Goal: Transaction & Acquisition: Purchase product/service

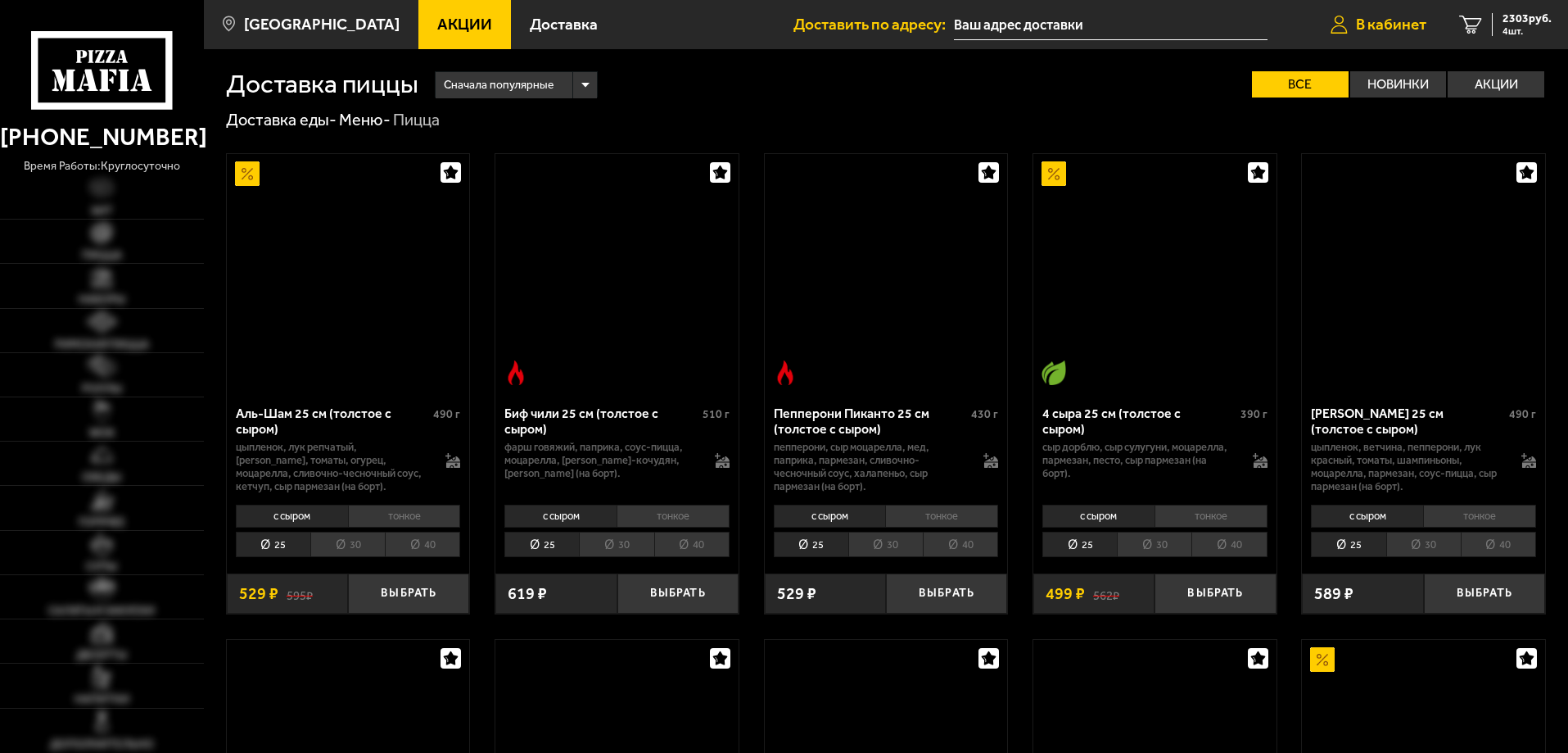
scroll to position [2540, 0]
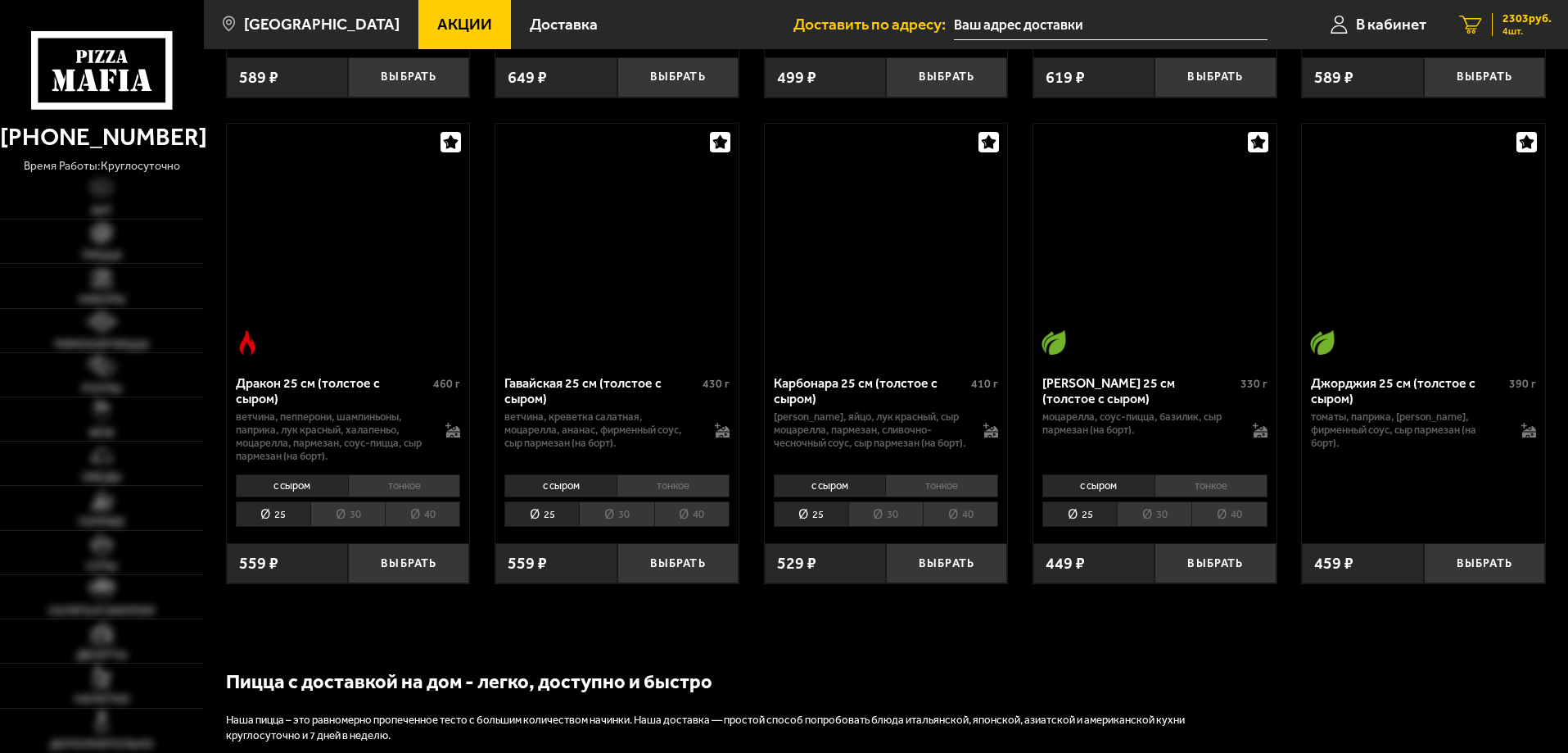
click at [1520, 15] on span "2303 руб." at bounding box center [1527, 18] width 49 height 11
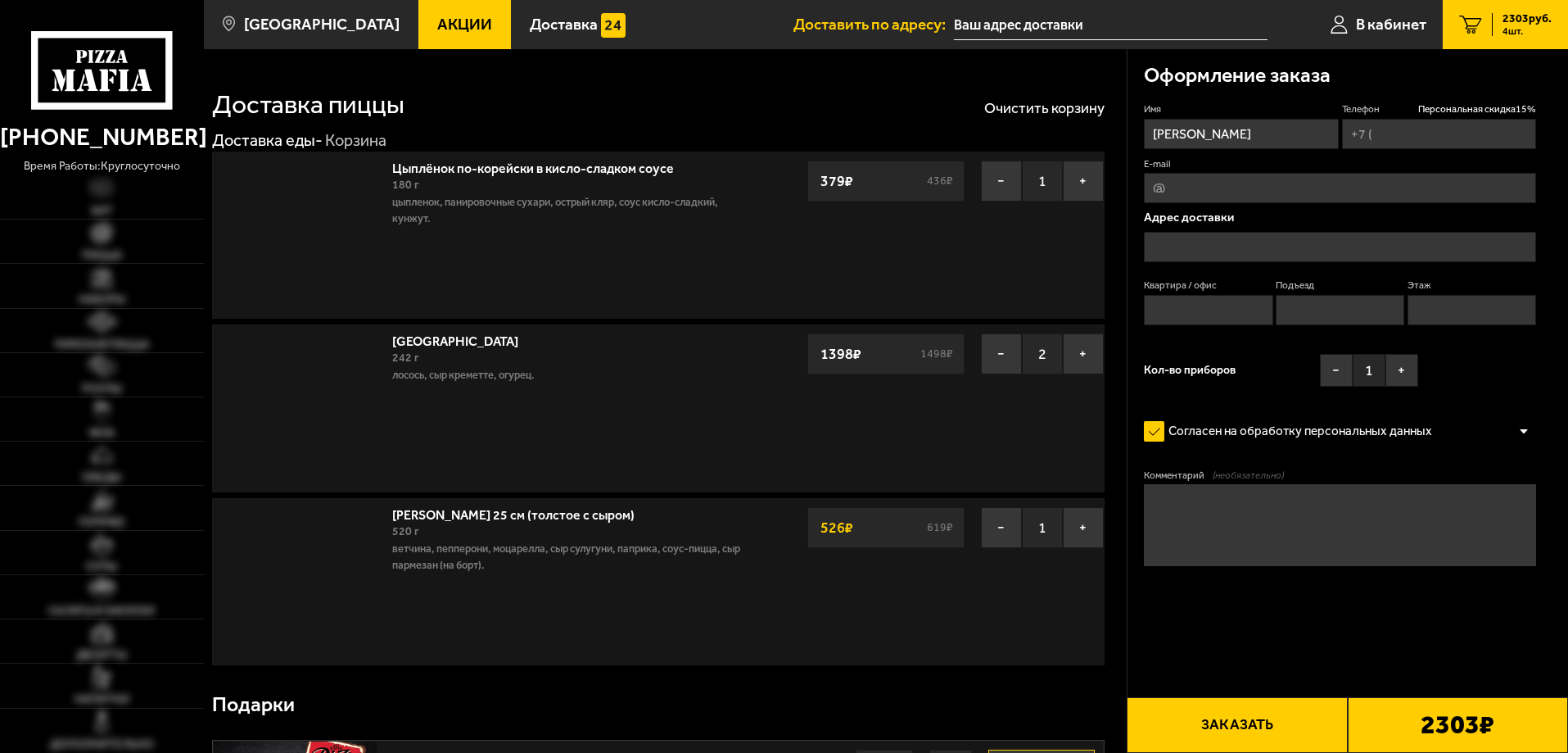
type input "[PHONE_NUMBER]"
type input "[STREET_ADDRESS][PERSON_NAME]"
type input "246"
type input "3"
type input "5"
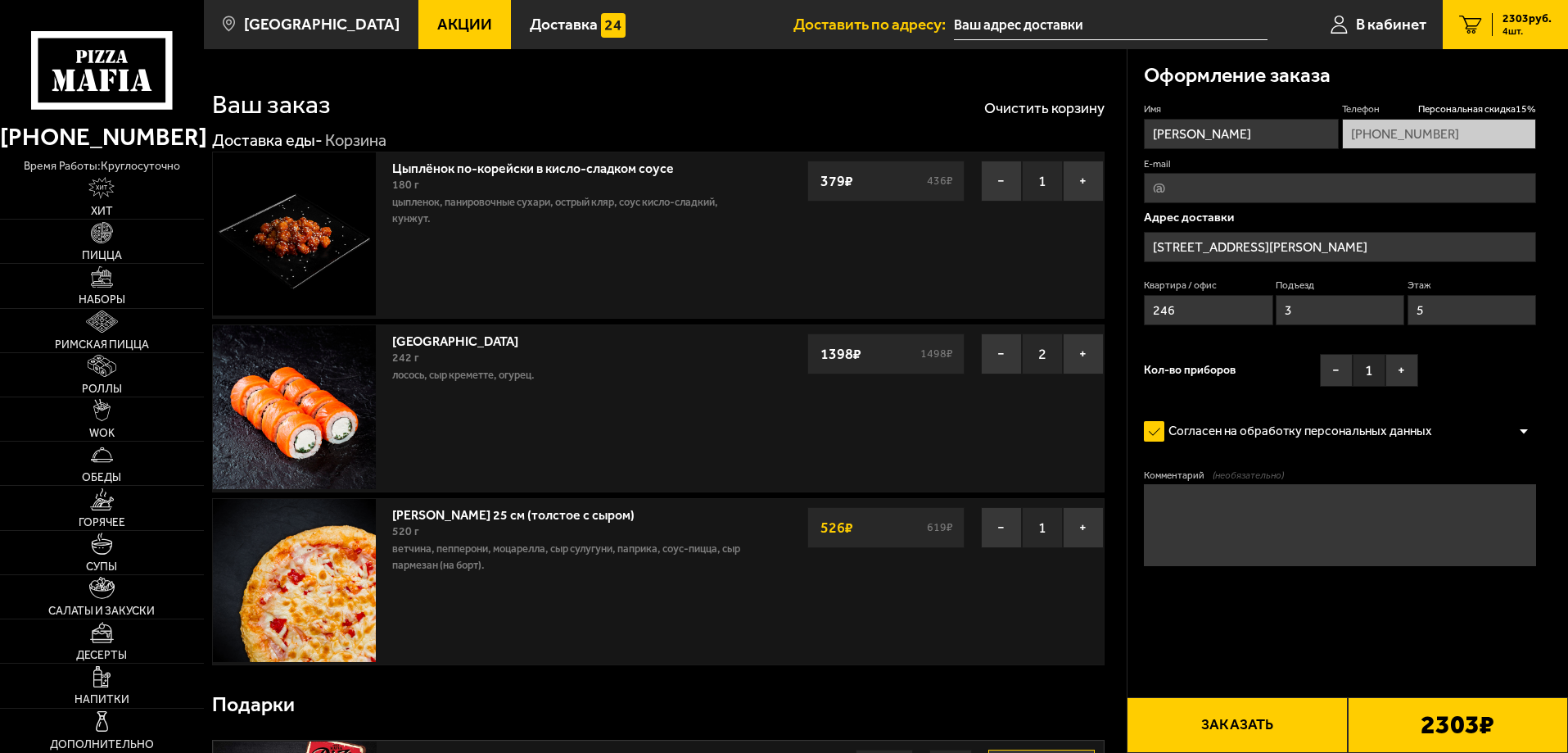
type input "[STREET_ADDRESS][PERSON_NAME]"
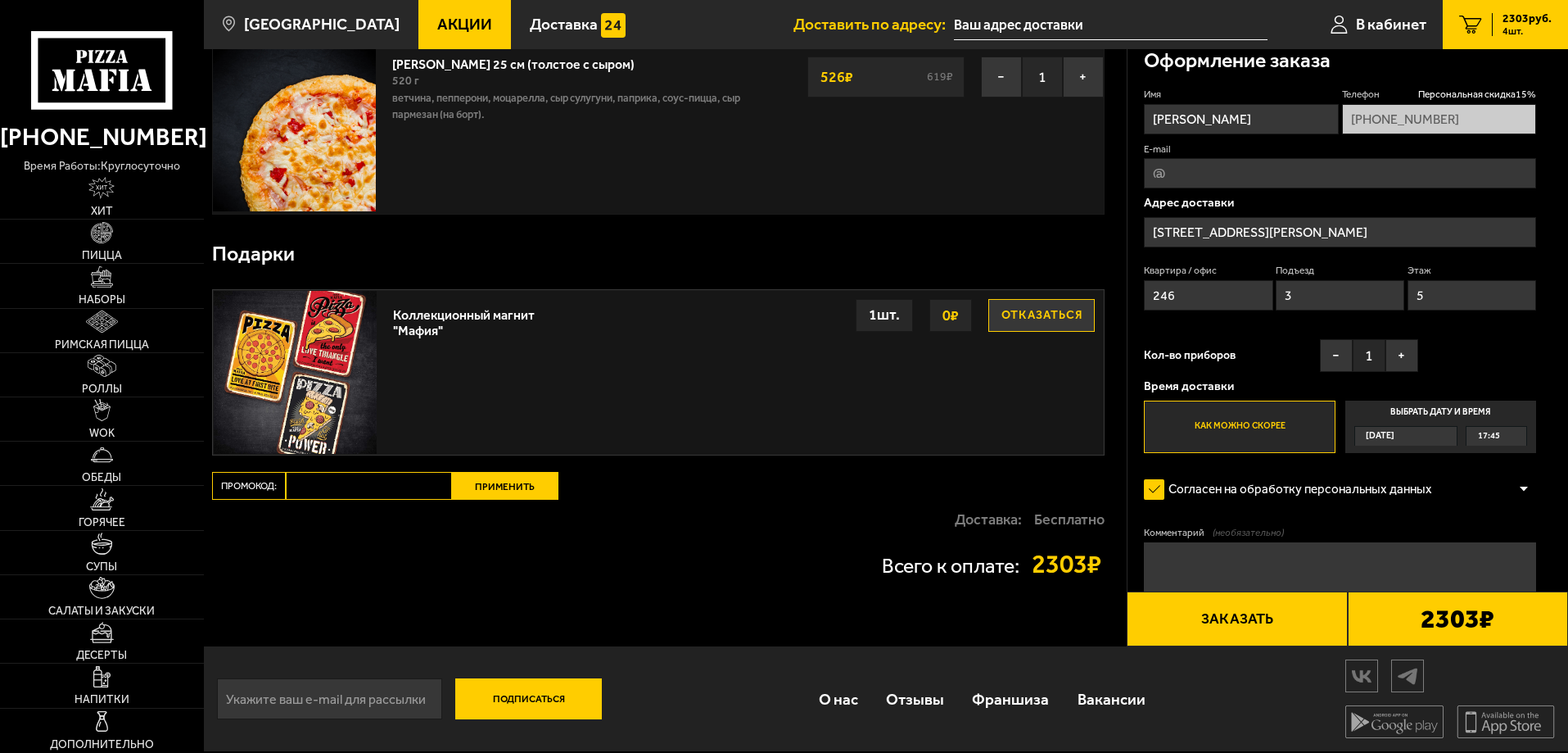
scroll to position [452, 0]
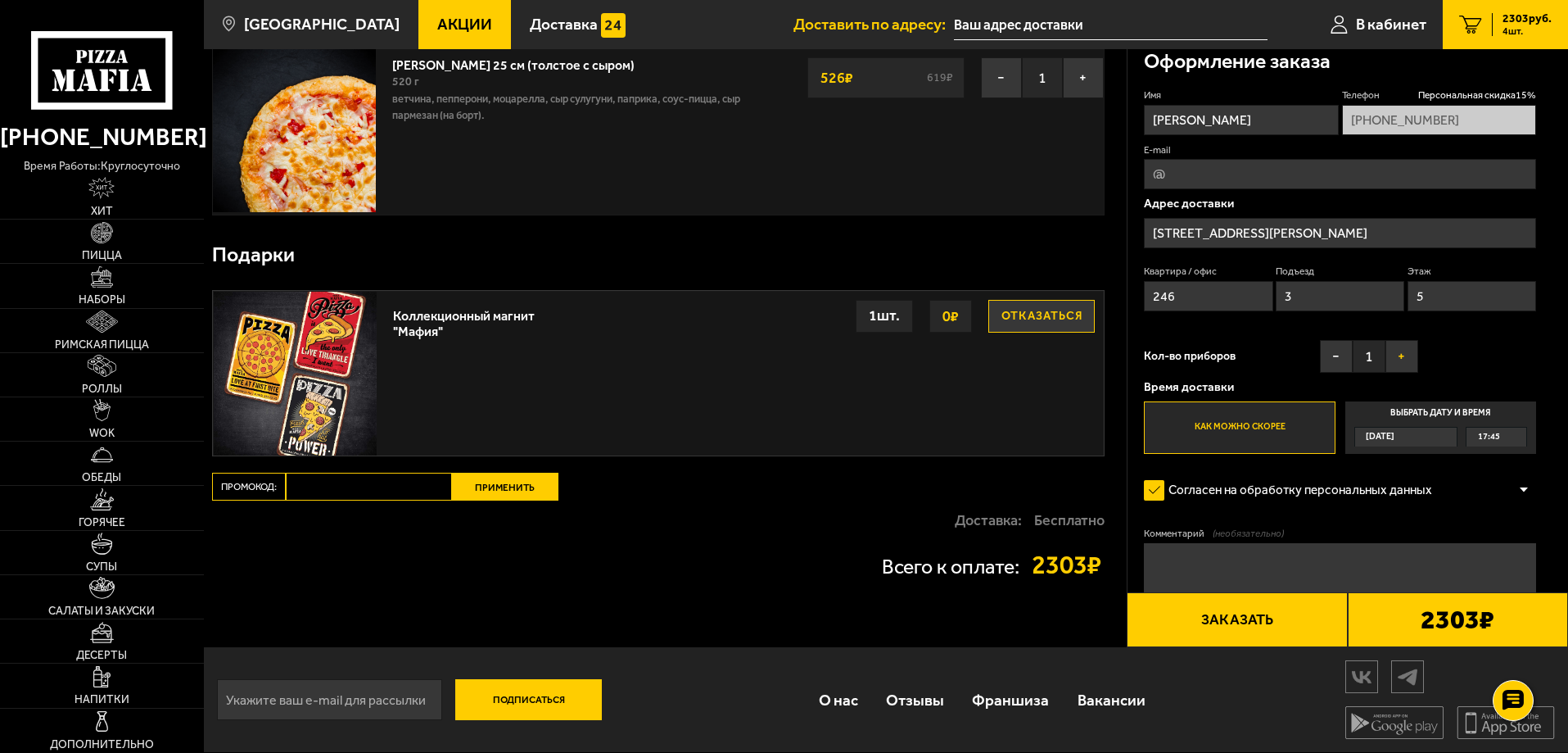
click at [1408, 355] on button "+" at bounding box center [1402, 356] width 33 height 33
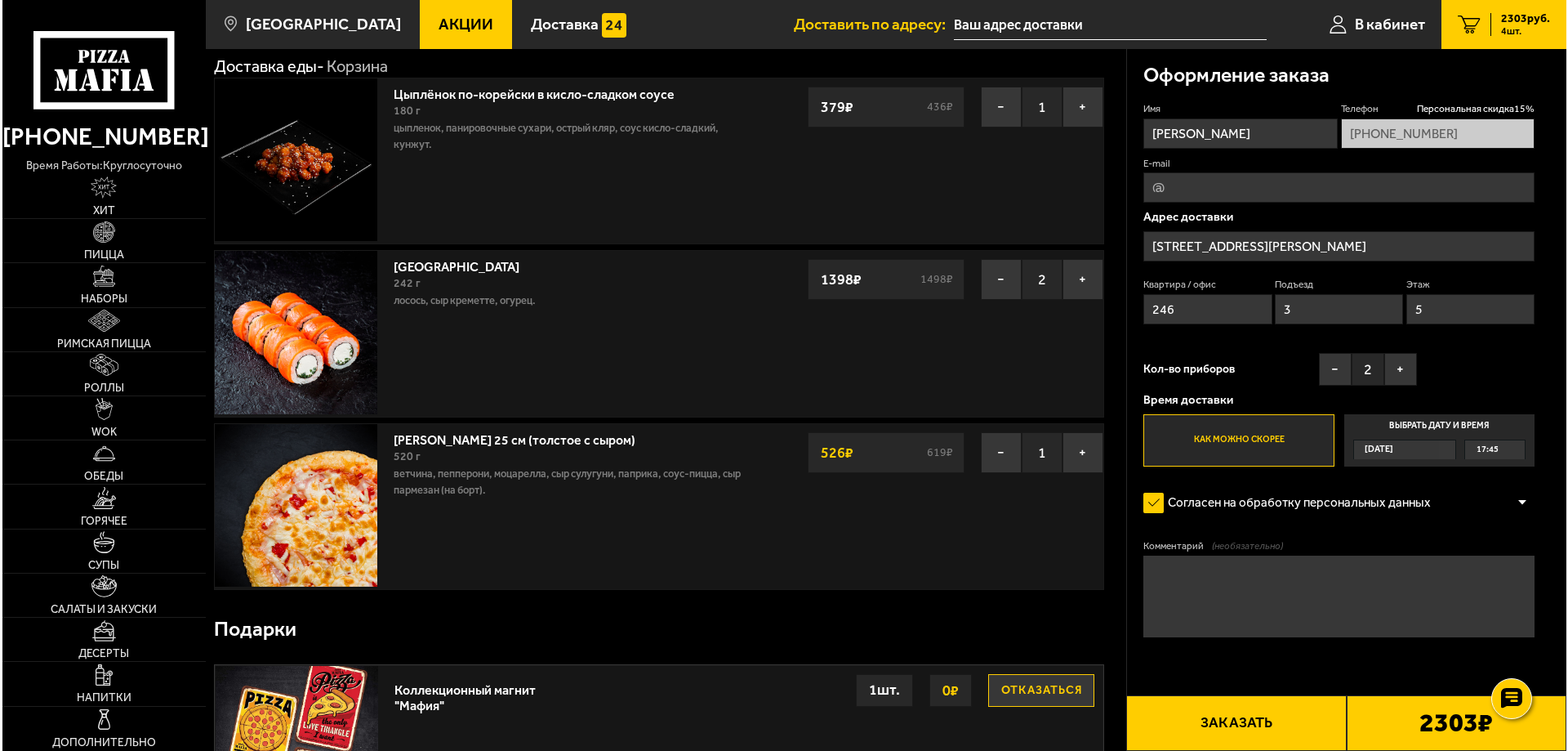
scroll to position [42, 0]
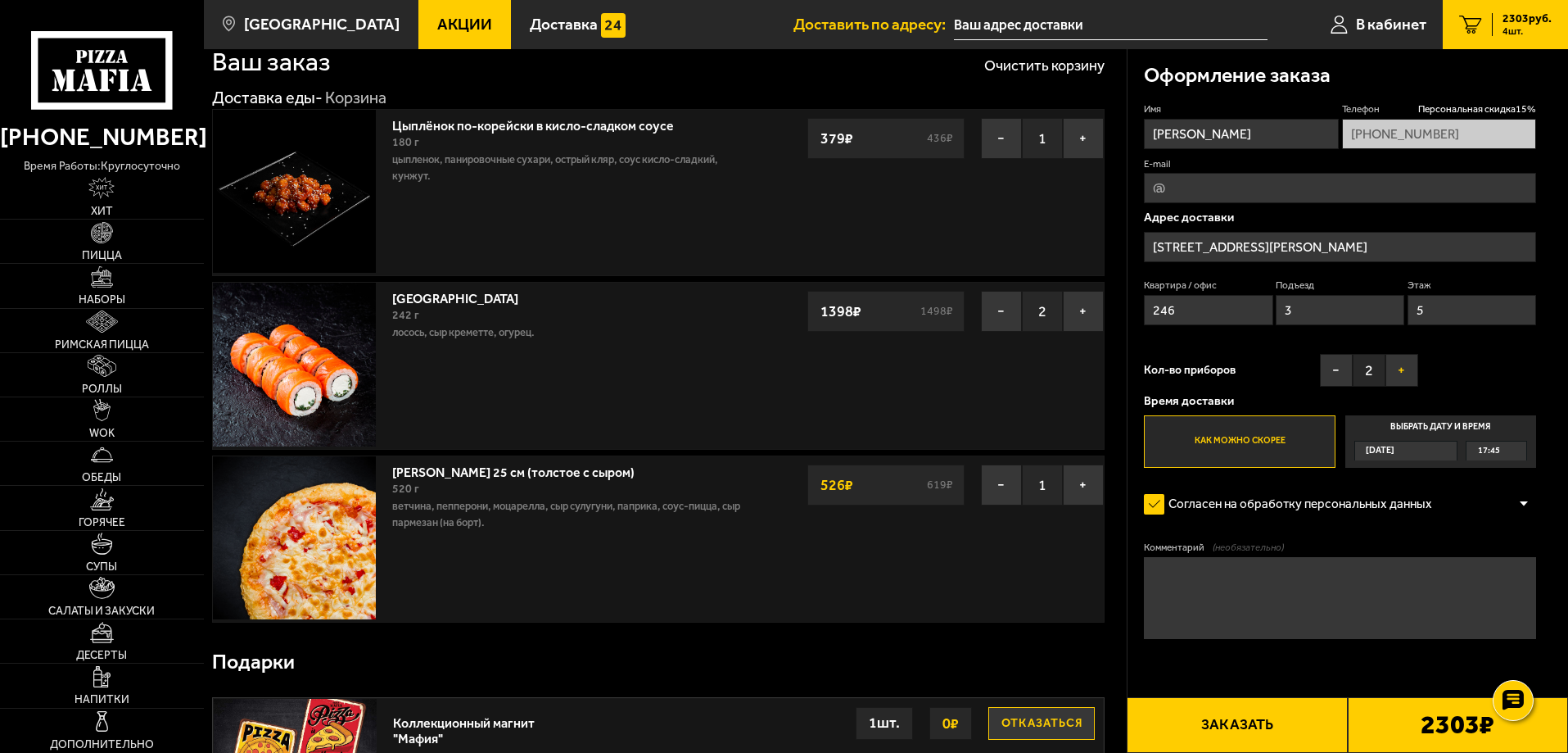
click at [1403, 365] on button "+" at bounding box center [1402, 370] width 33 height 33
click at [1490, 447] on span "17:45" at bounding box center [1488, 451] width 22 height 19
click at [0, 0] on input "Выбрать дату и время [DATE] 17:45" at bounding box center [0, 0] width 0 height 0
click at [1519, 453] on div "17:45" at bounding box center [1496, 451] width 60 height 19
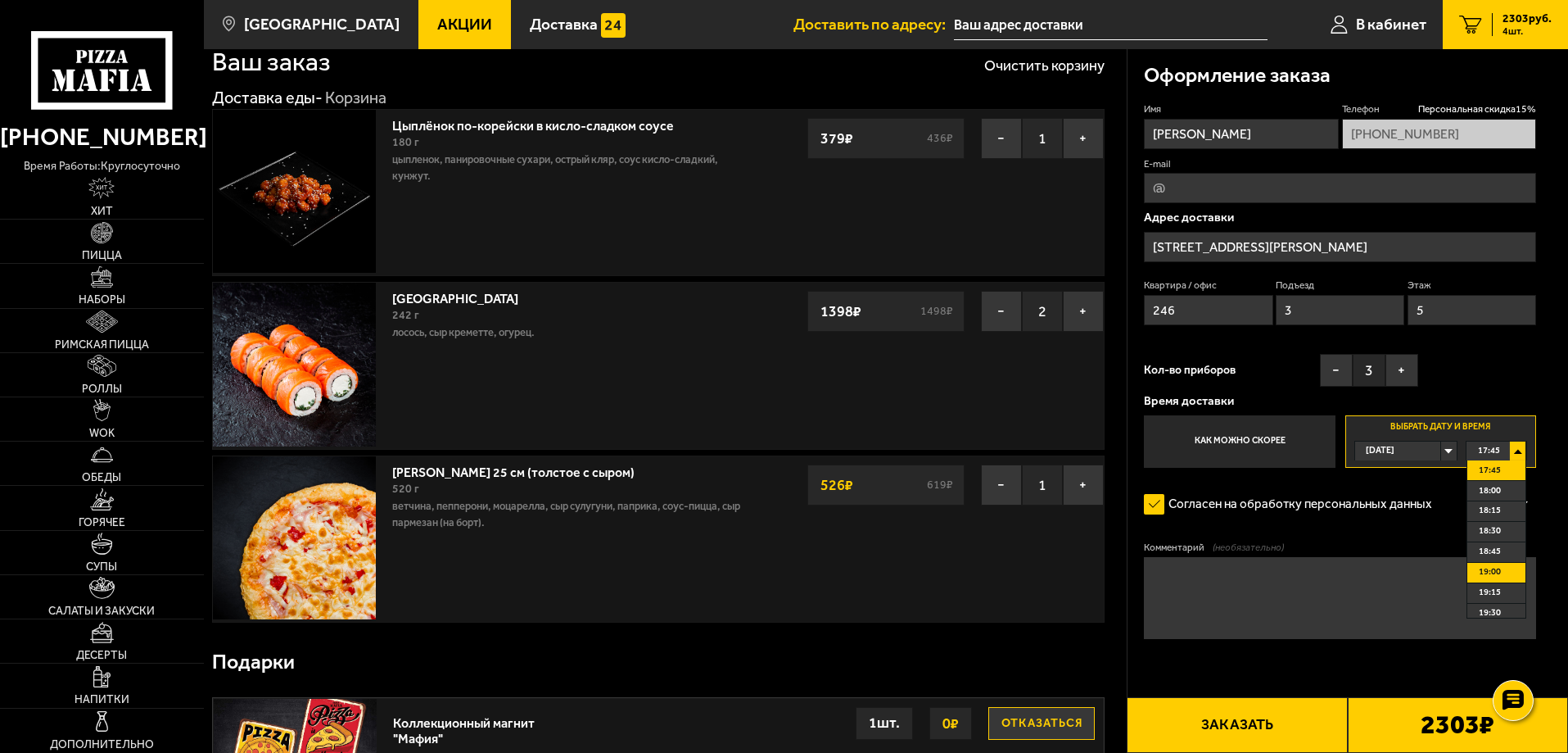
click at [1507, 570] on li "19:00" at bounding box center [1496, 573] width 58 height 21
click at [1254, 734] on button "Заказать" at bounding box center [1237, 725] width 221 height 56
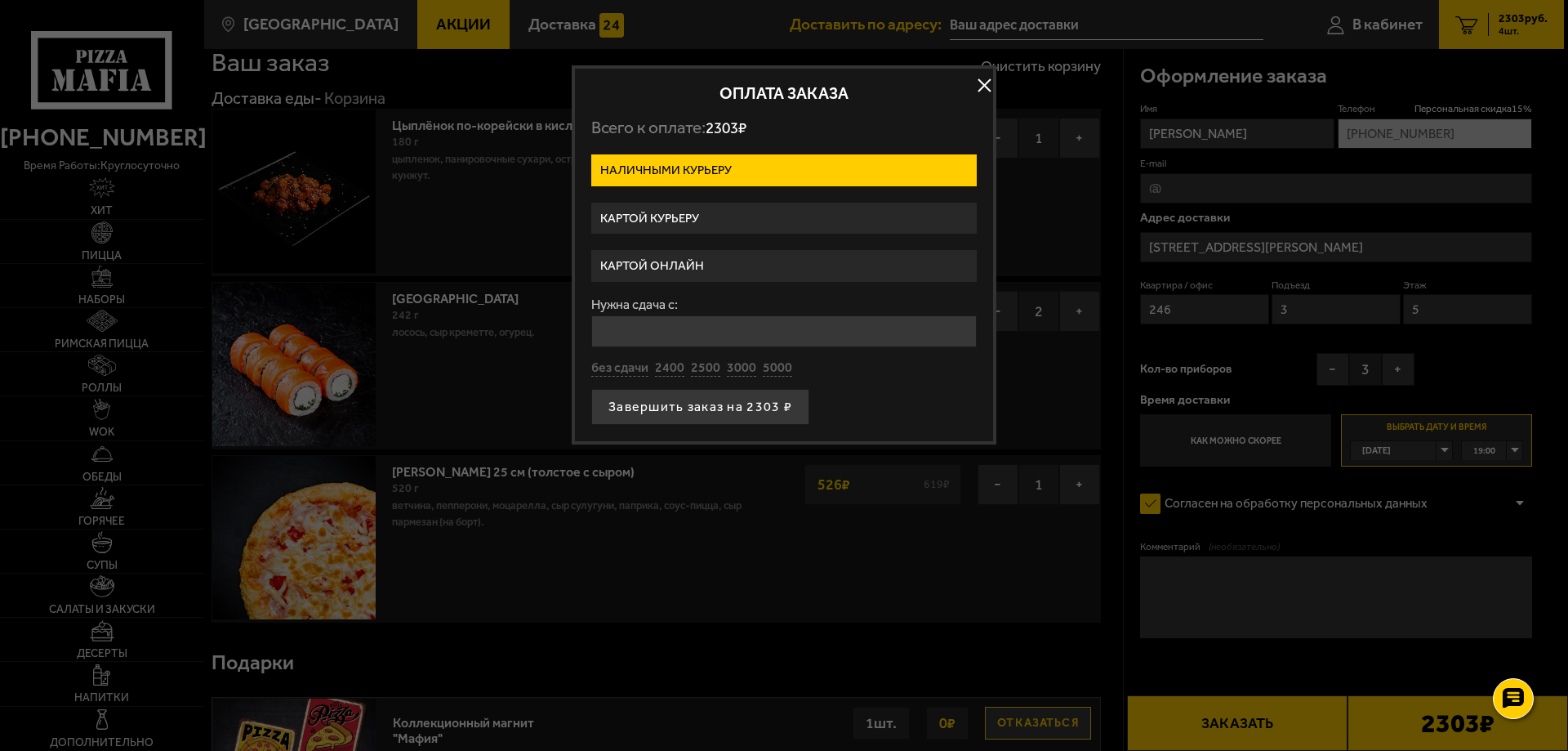
click at [759, 223] on label "Картой курьеру" at bounding box center [784, 218] width 385 height 32
click at [0, 0] on input "Картой курьеру" at bounding box center [0, 0] width 0 height 0
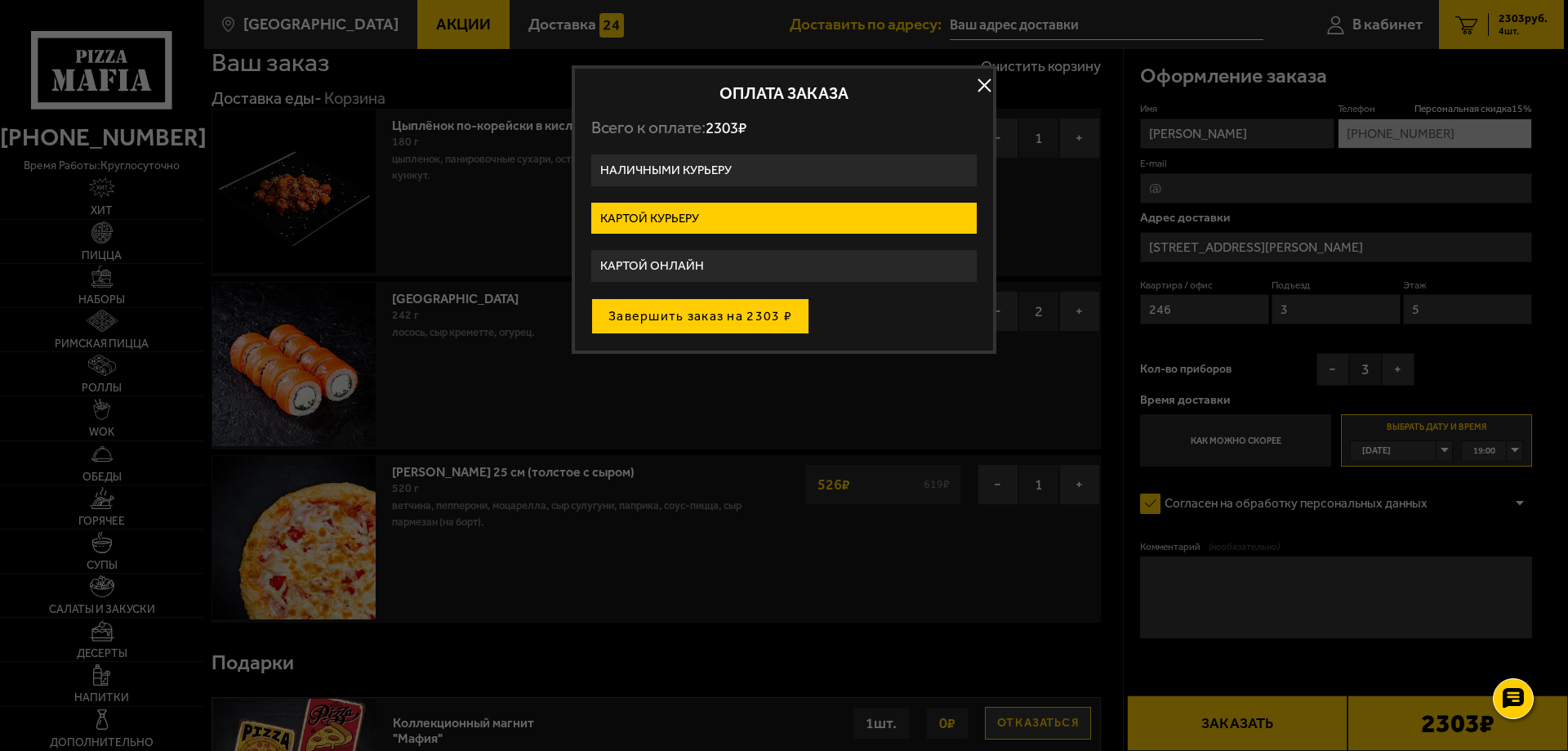
click at [642, 323] on button "Завершить заказ на 2303 ₽" at bounding box center [700, 315] width 218 height 36
